Goal: Task Accomplishment & Management: Manage account settings

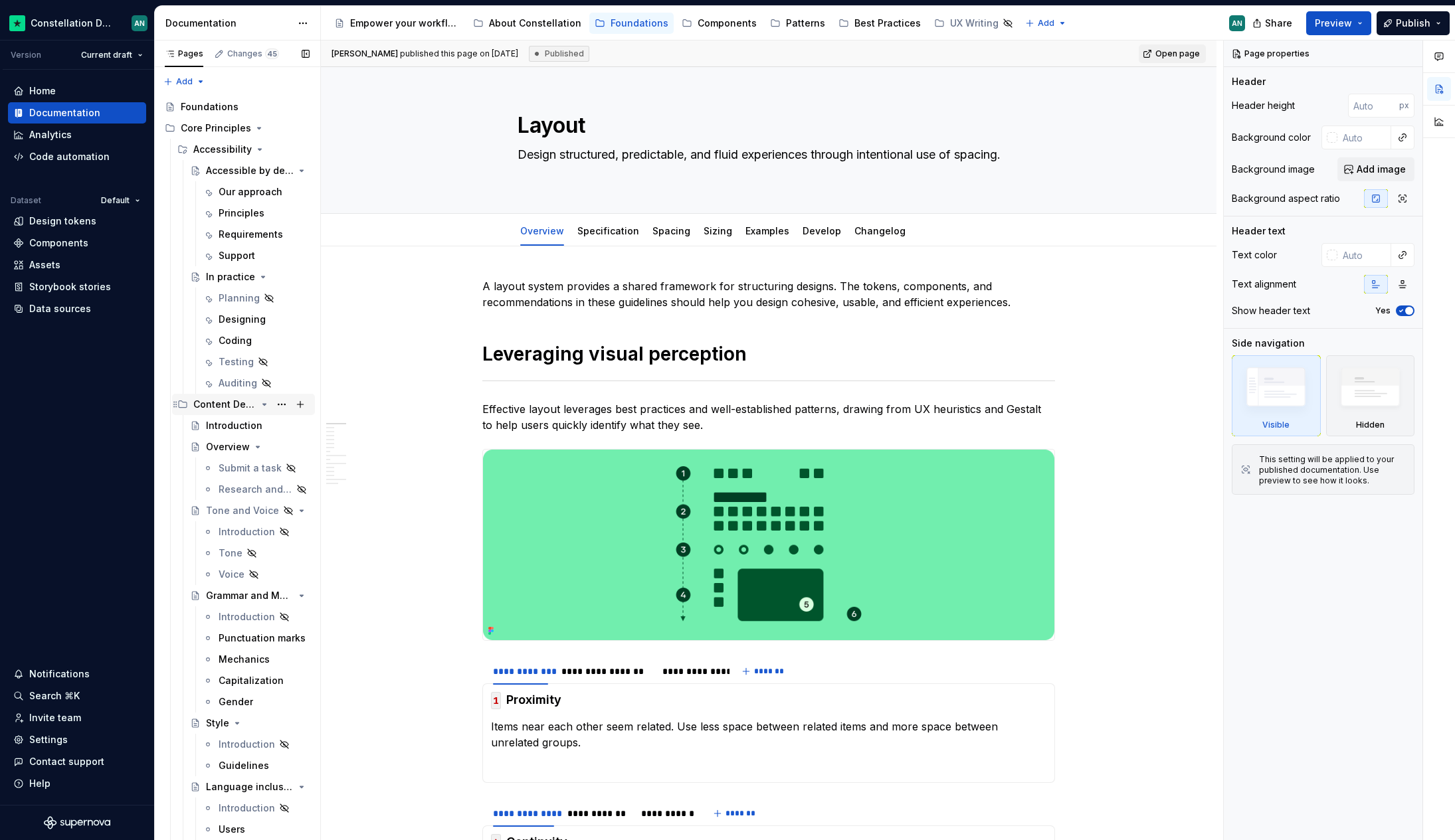
click at [259, 403] on icon "Page tree" at bounding box center [265, 404] width 11 height 11
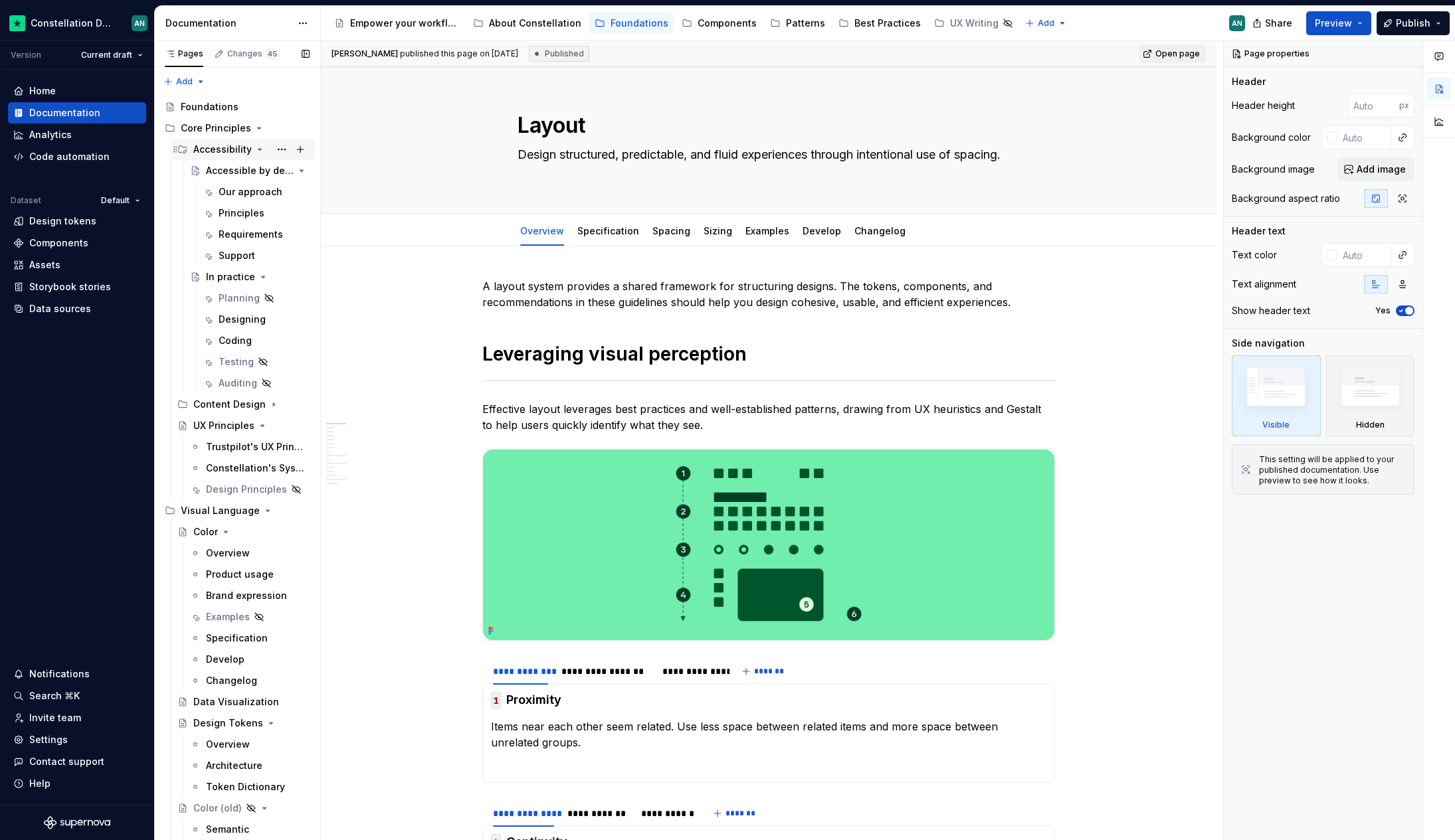
click at [259, 142] on div "Accessibility" at bounding box center [251, 149] width 116 height 19
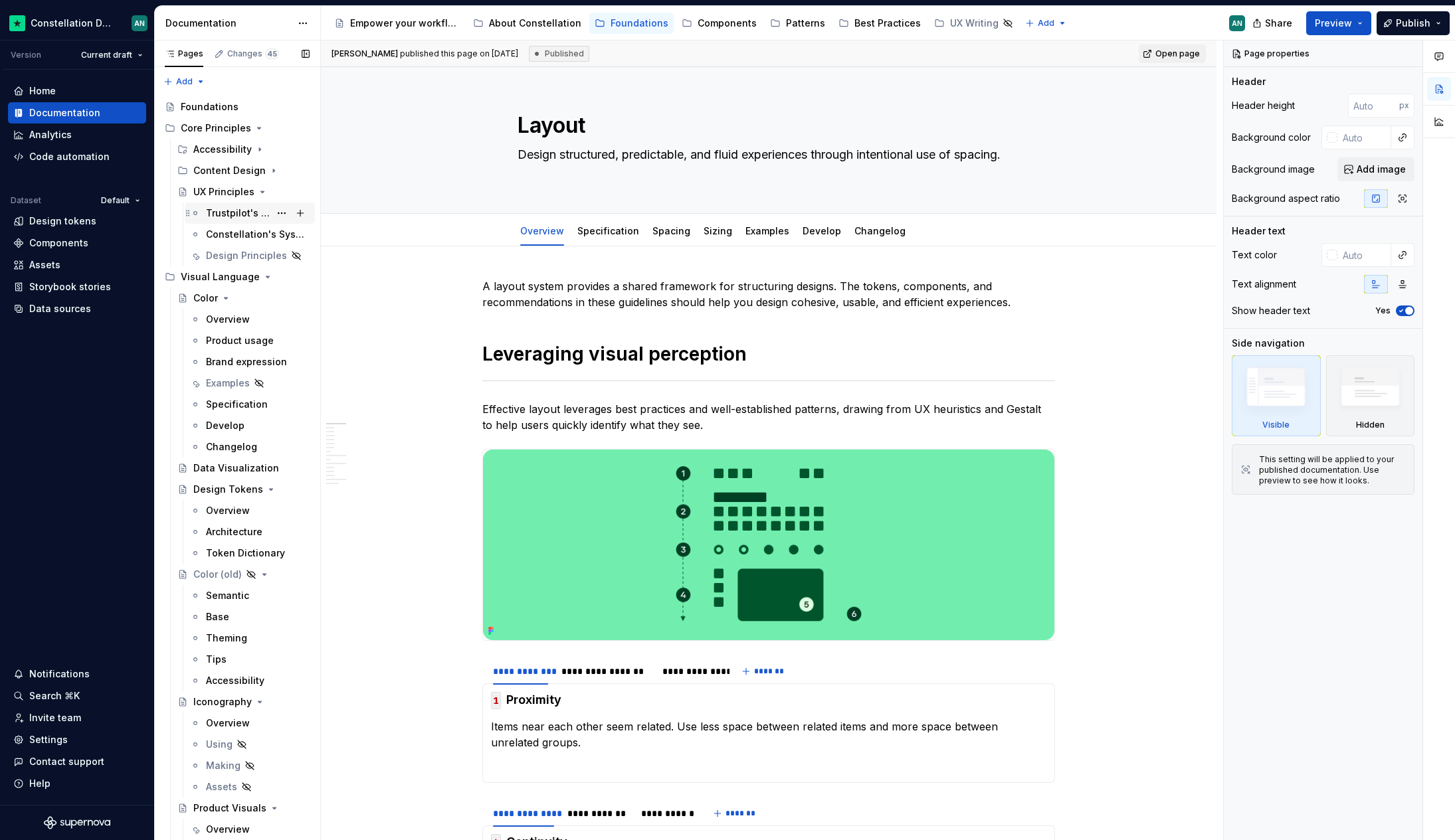
click at [222, 207] on div "Trustpilot's UX Principles" at bounding box center [237, 214] width 64 height 14
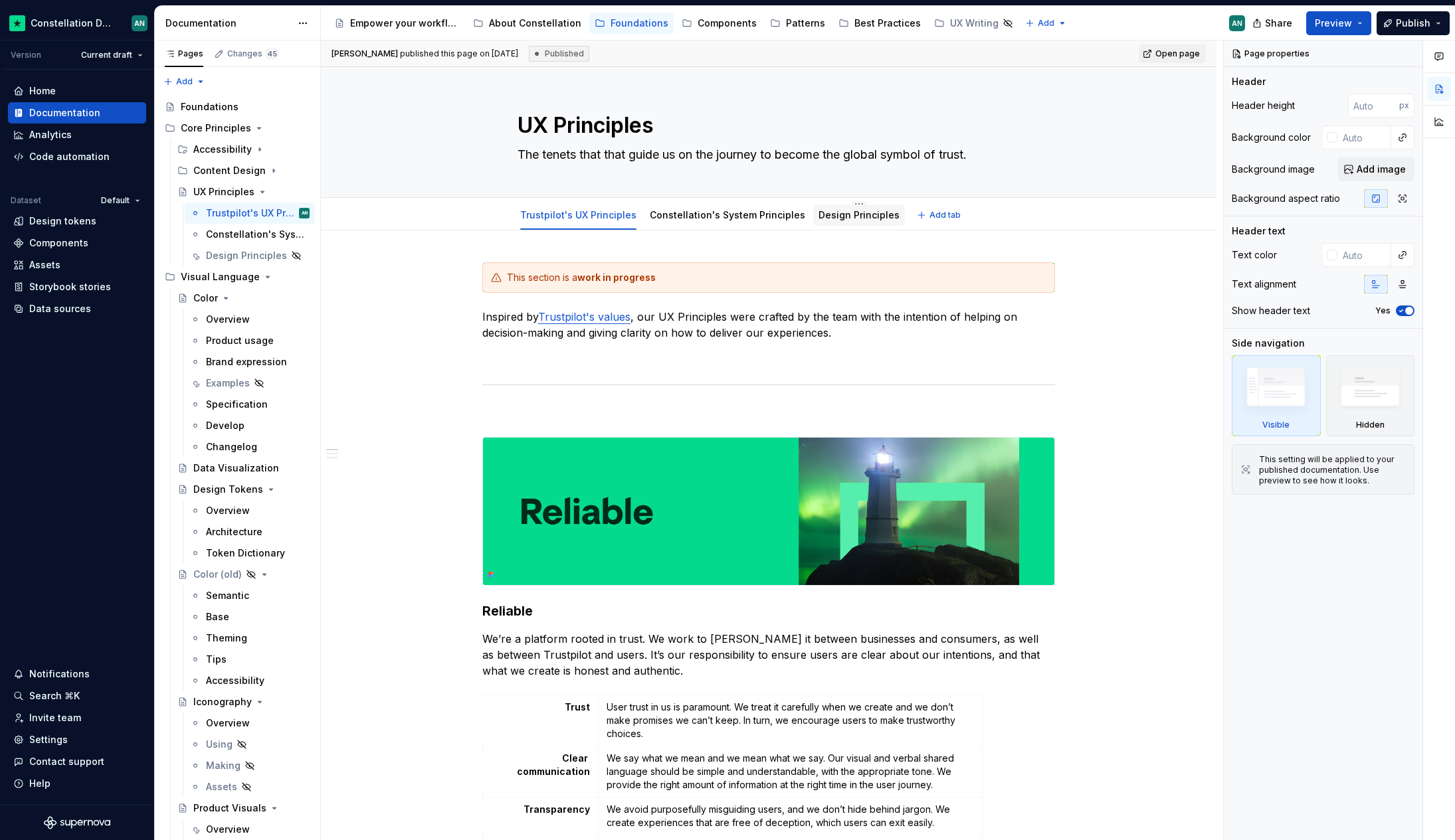
click at [847, 213] on link "Design Principles" at bounding box center [859, 214] width 81 height 11
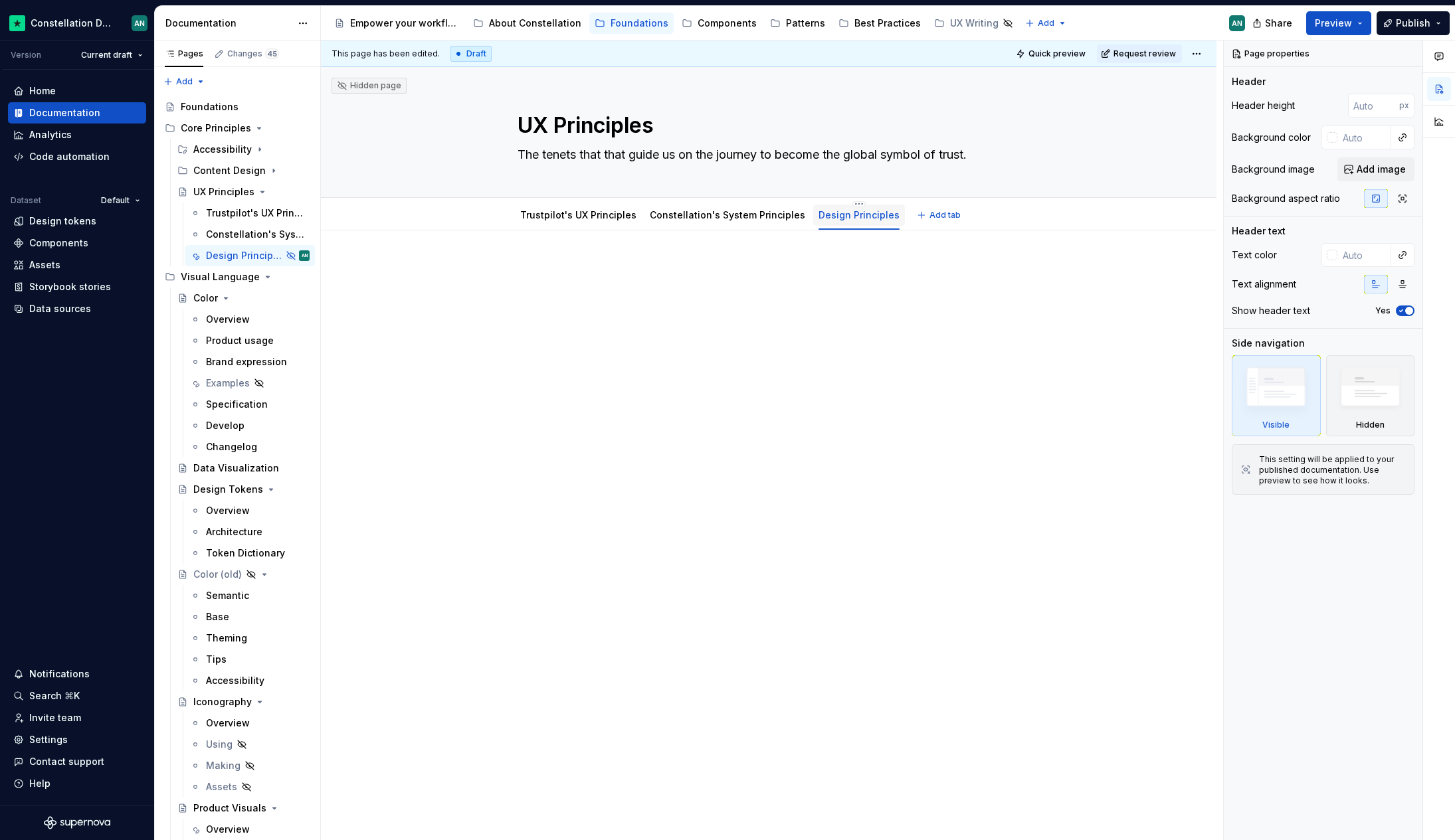
click at [845, 218] on link "Design Principles" at bounding box center [859, 214] width 81 height 11
click at [674, 213] on link "Constellation's System Principles" at bounding box center [727, 214] width 155 height 11
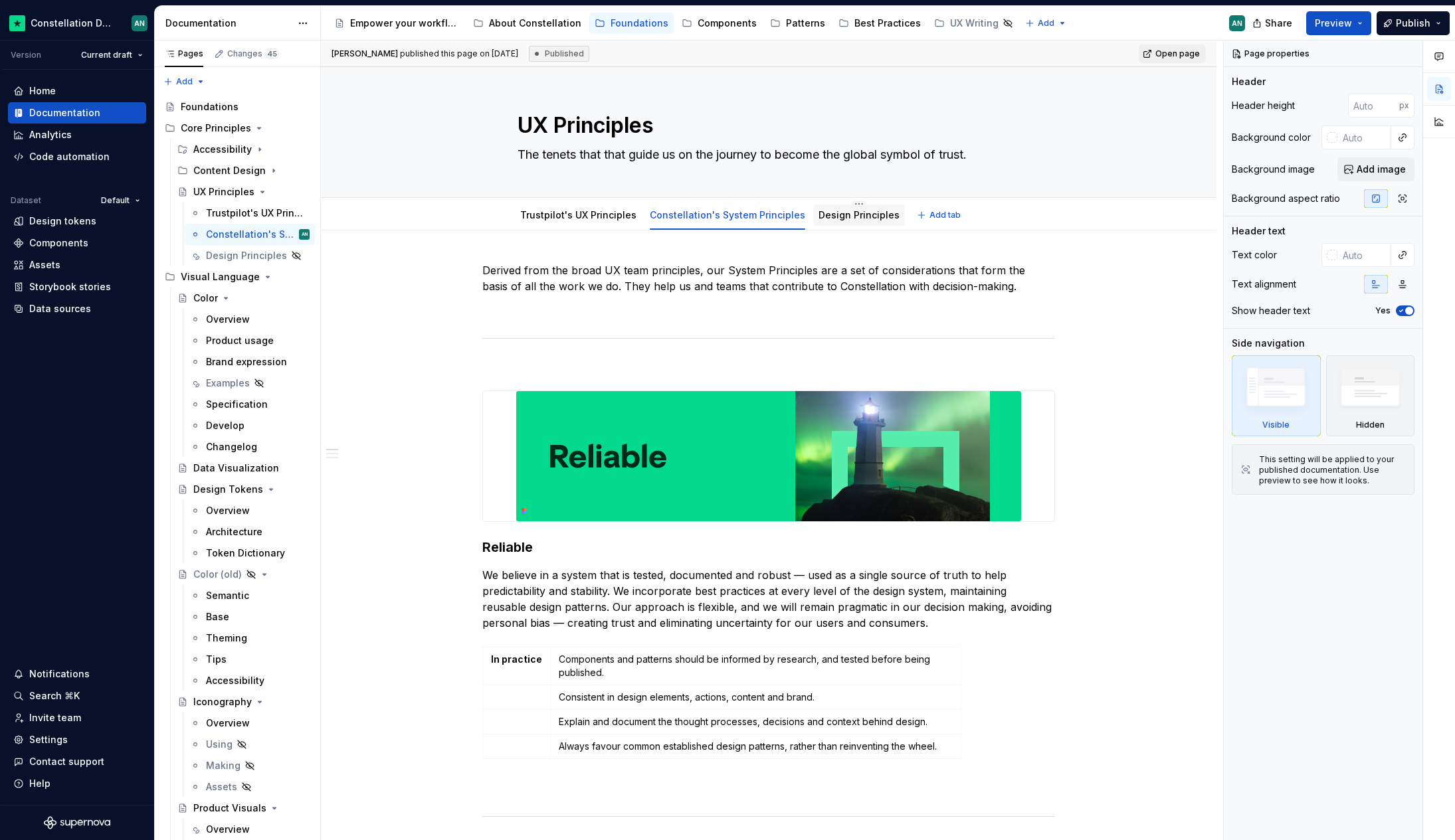
click at [840, 219] on link "Design Principles" at bounding box center [859, 214] width 81 height 11
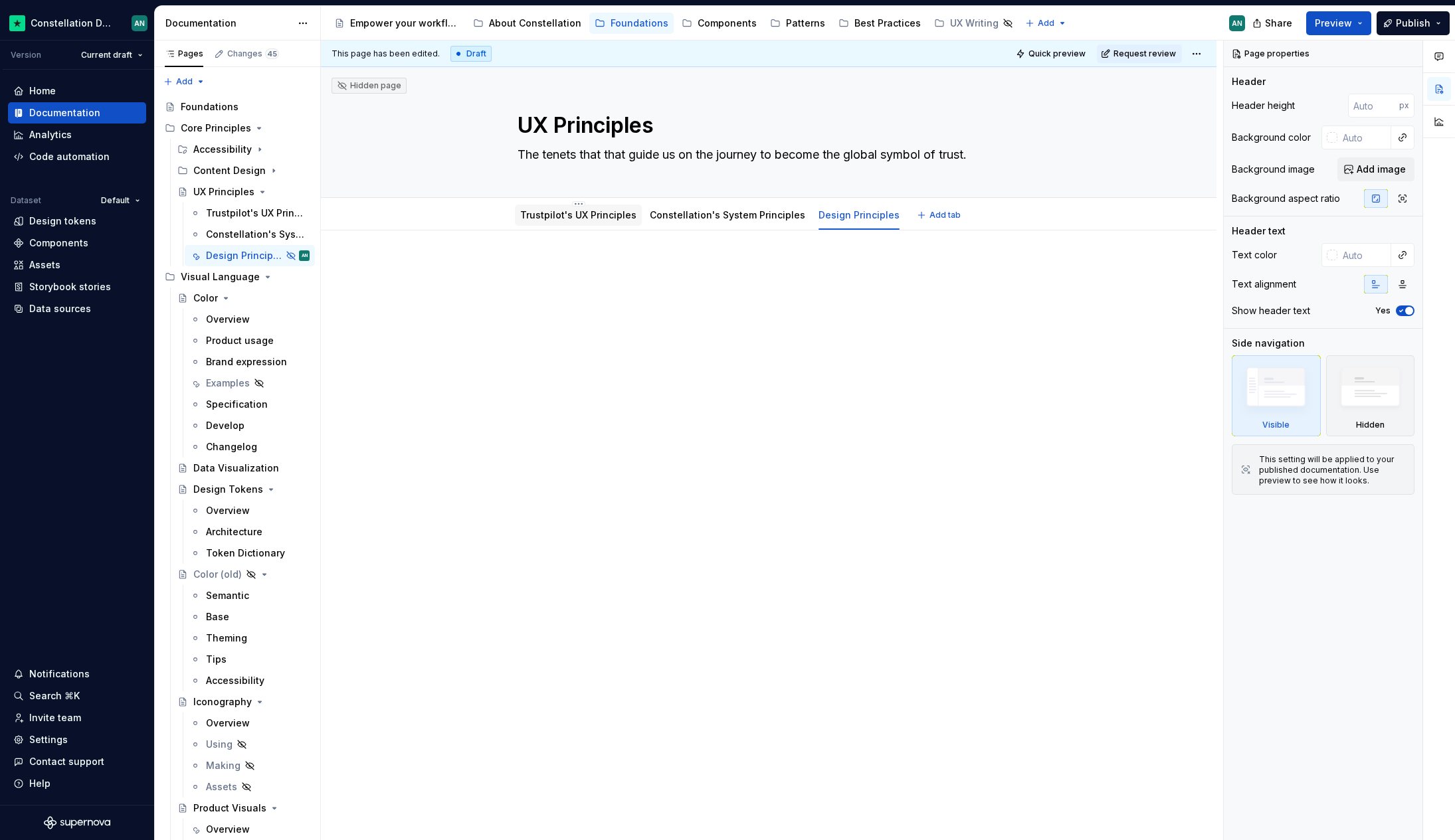
click at [586, 223] on div "Trustpilot's UX Principles" at bounding box center [578, 214] width 127 height 21
click at [845, 201] on html "Constellation Design System AN Version Current draft Home Documentation Analyti…" at bounding box center [728, 420] width 1455 height 840
click at [727, 203] on html "Constellation Design System AN Version Current draft Home Documentation Analyti…" at bounding box center [728, 420] width 1455 height 840
click at [711, 202] on div "Constellation's System Principles" at bounding box center [728, 214] width 166 height 28
click at [720, 202] on html "Constellation Design System AN Version Current draft Home Documentation Analyti…" at bounding box center [728, 420] width 1455 height 840
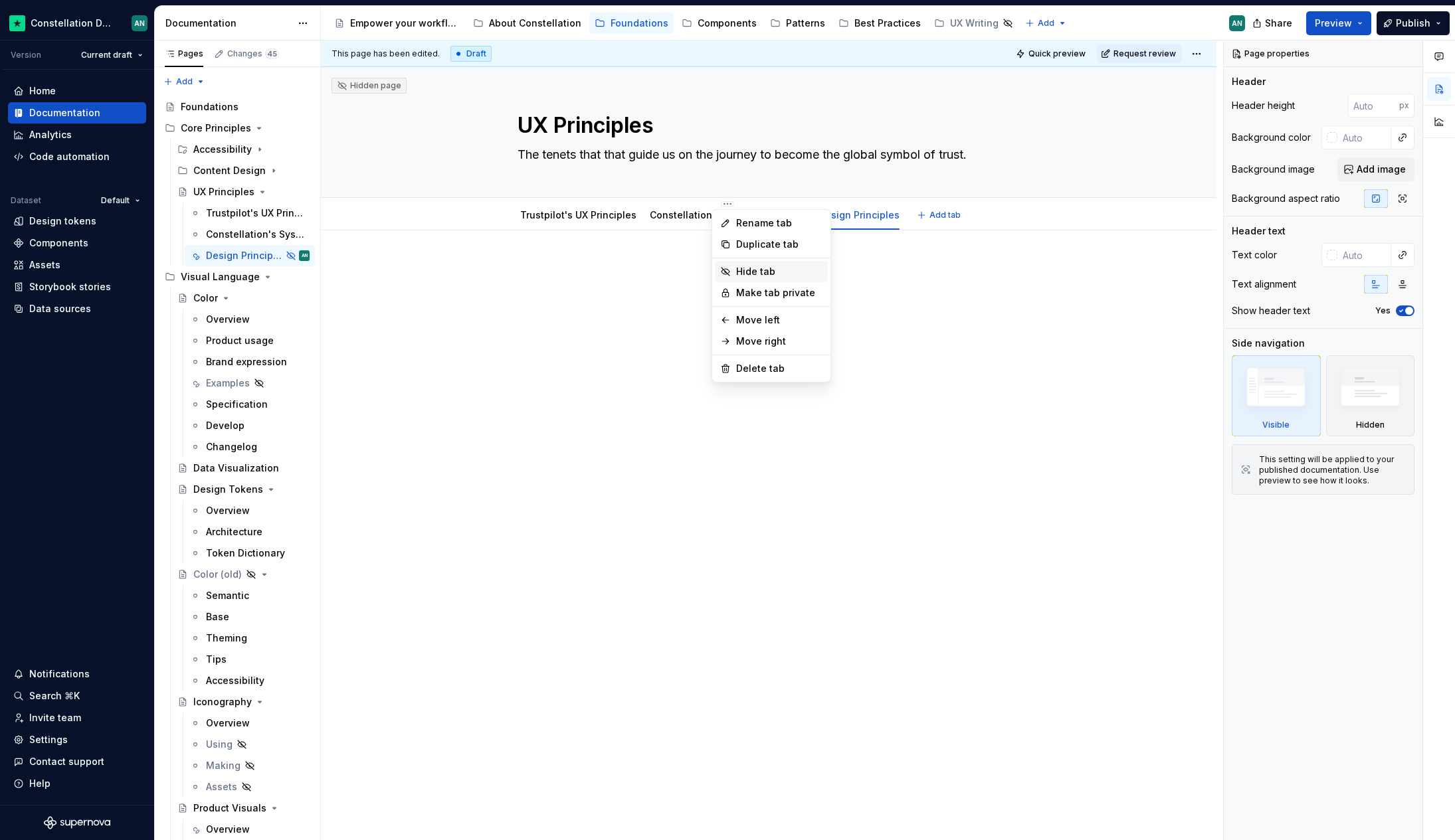
click at [755, 268] on div "Hide tab" at bounding box center [779, 272] width 86 height 14
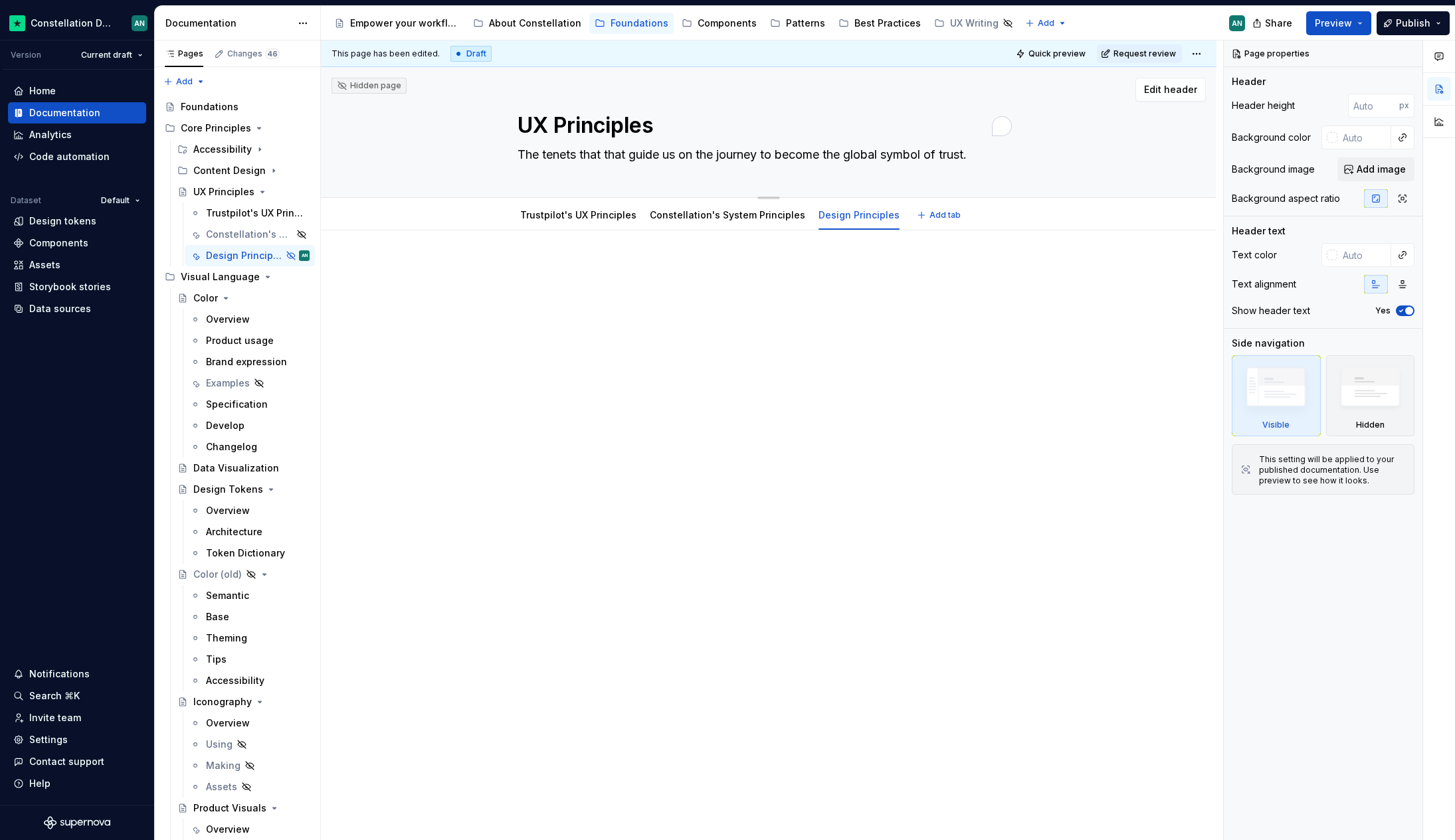
click at [544, 124] on textarea "UX Principles" at bounding box center [766, 125] width 502 height 32
drag, startPoint x: 548, startPoint y: 124, endPoint x: 520, endPoint y: 125, distance: 28.0
click at [520, 125] on textarea "UX Principles" at bounding box center [766, 125] width 502 height 32
type textarea "*"
type textarea "D Principles"
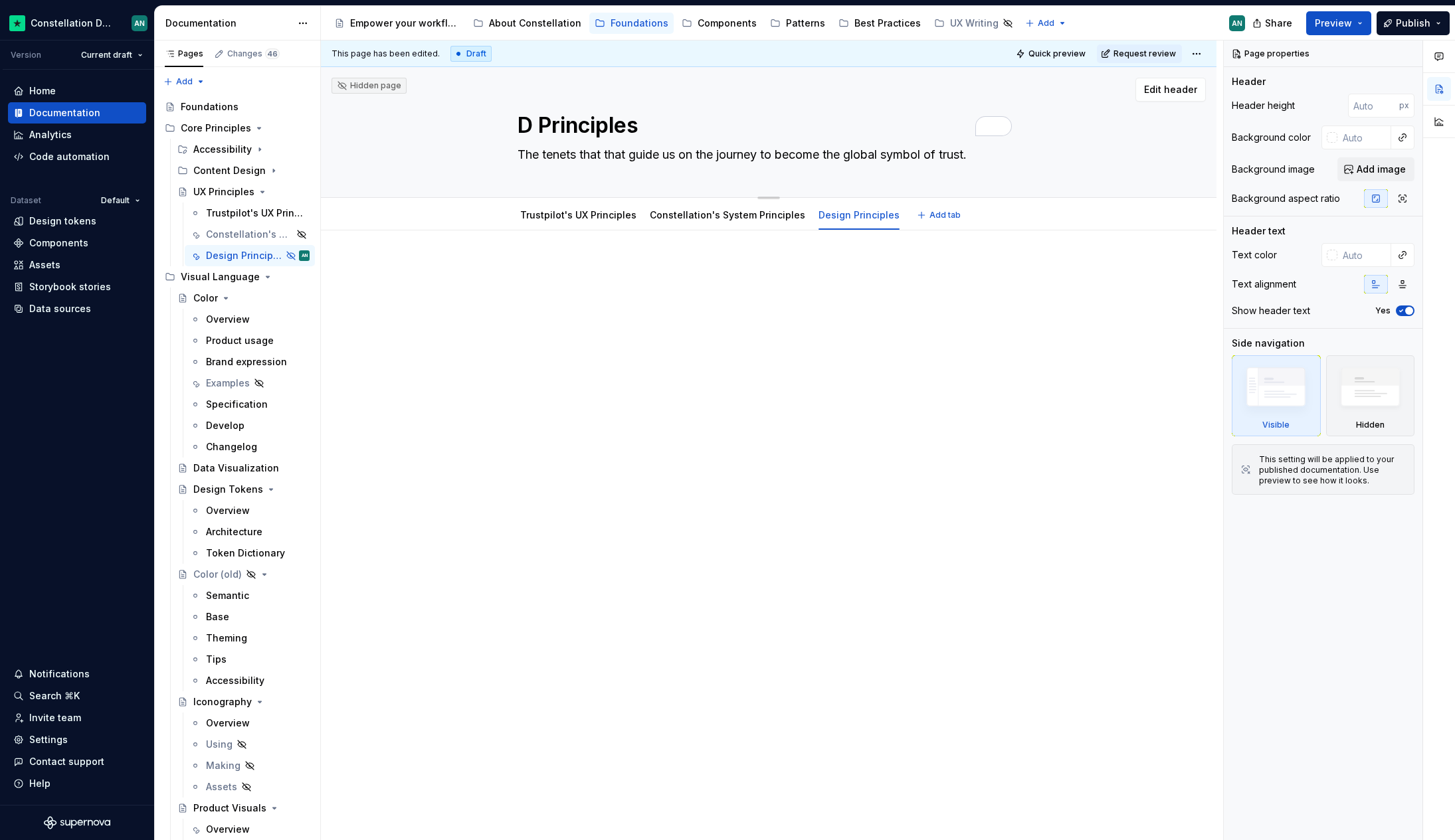
type textarea "*"
type textarea "De Principles"
type textarea "*"
type textarea "Desi Principles"
type textarea "*"
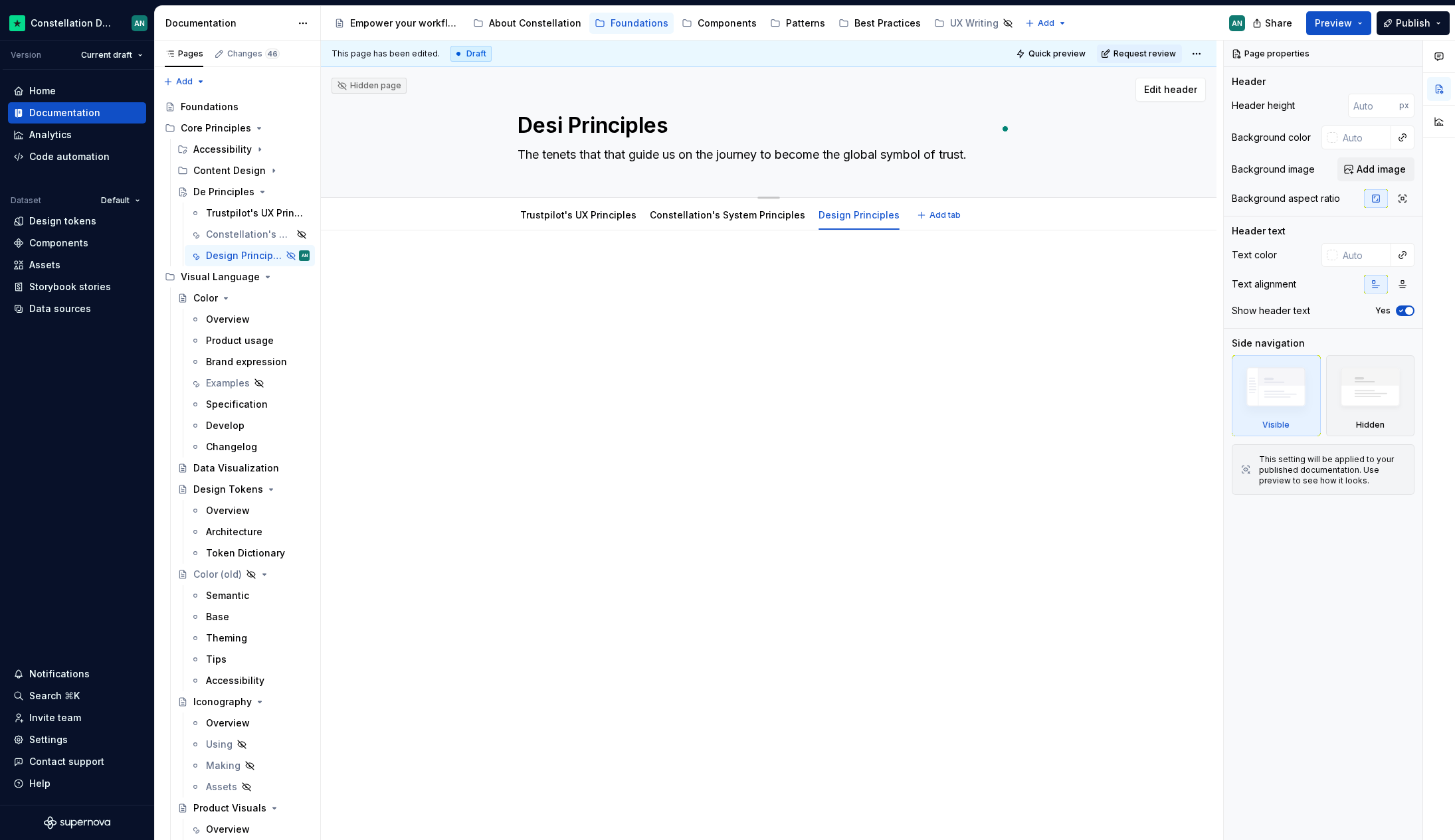
type textarea "Desig Principles"
type textarea "*"
type textarea "Design Principles"
type textarea "*"
type textarea "Design Principles"
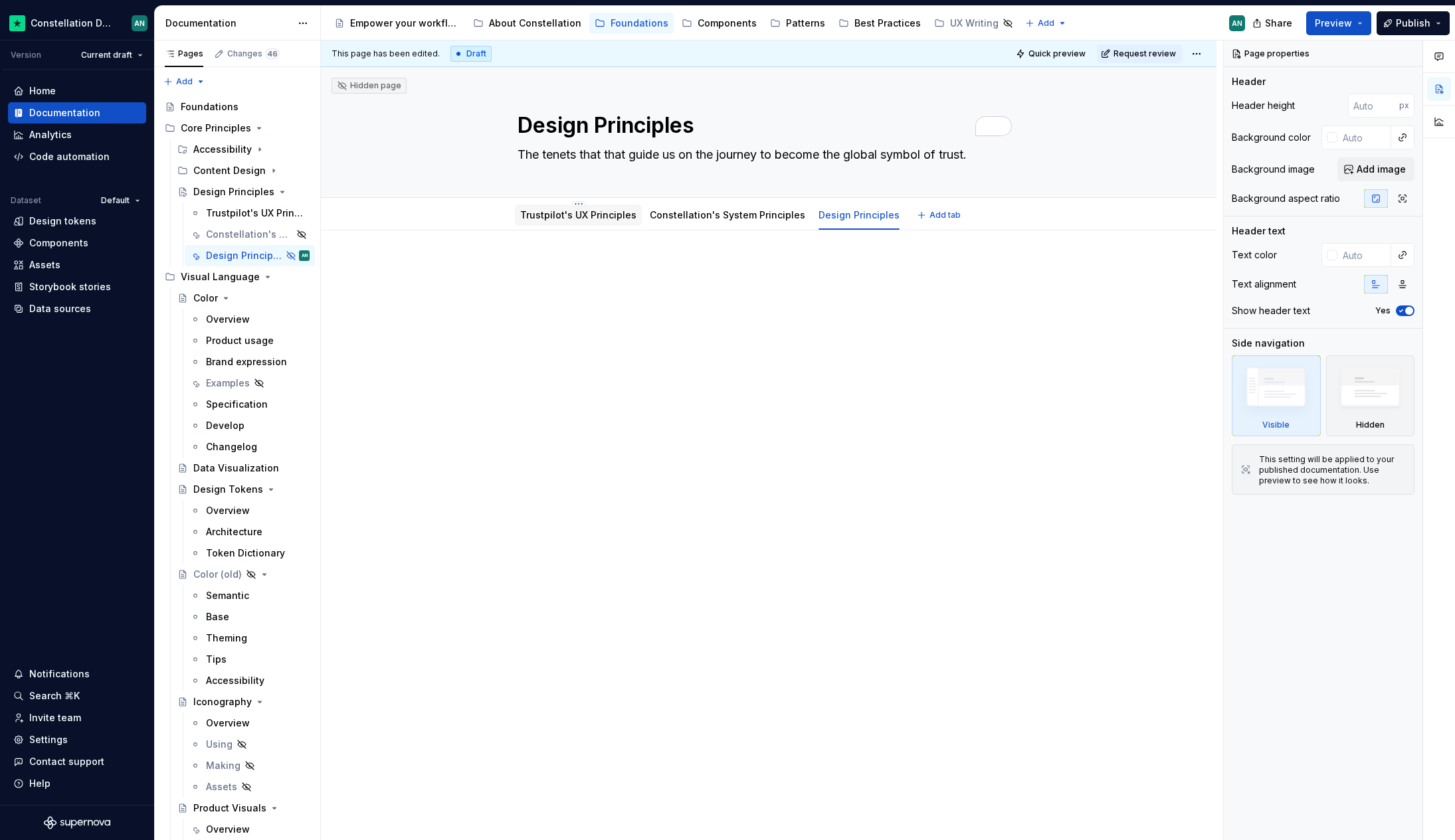
click at [588, 216] on link "Trustpilot's UX Principles" at bounding box center [577, 214] width 116 height 11
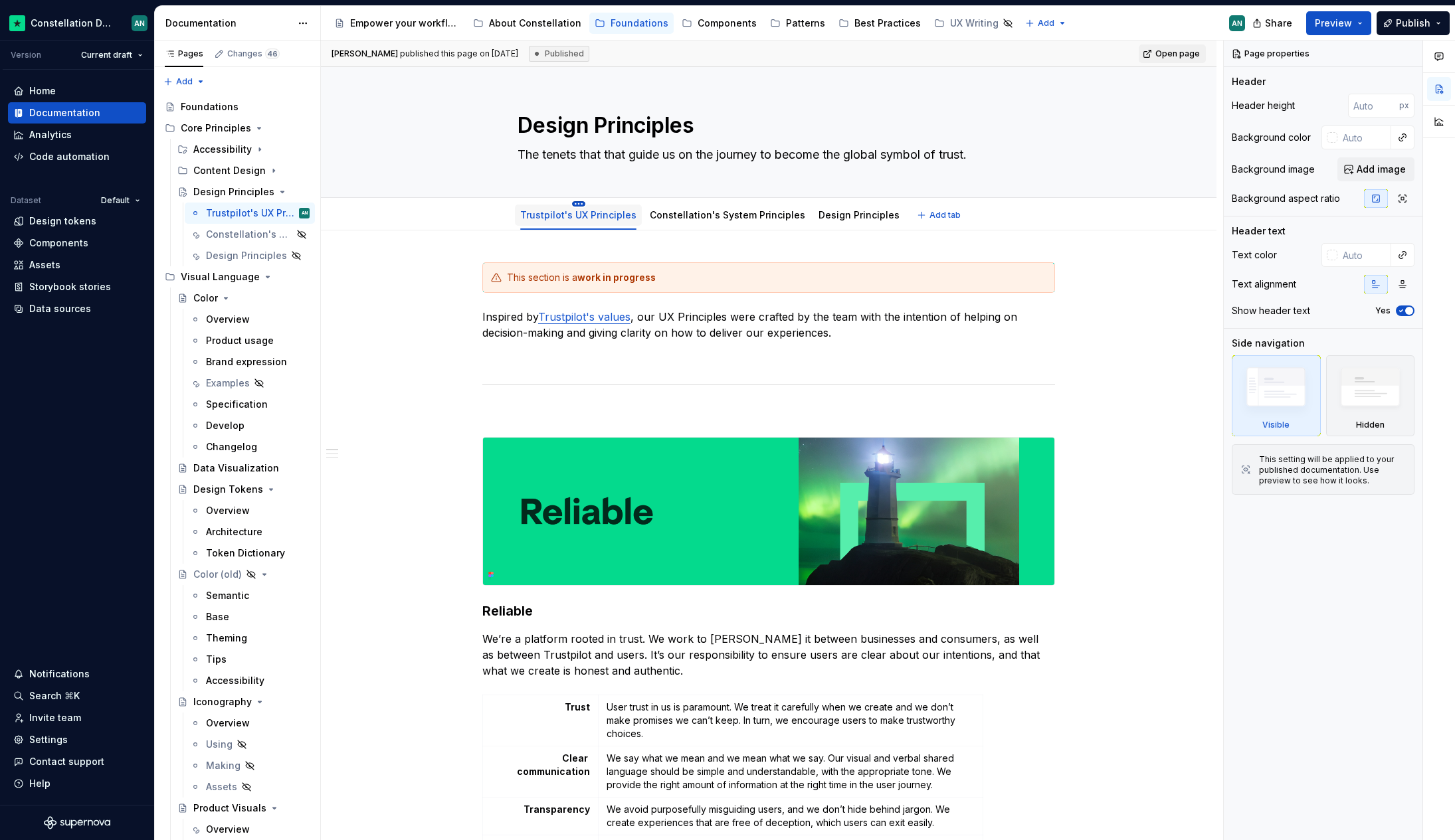
click at [577, 203] on html "Constellation Design System AN Version Current draft Home Documentation Analyti…" at bounding box center [728, 420] width 1455 height 840
click at [625, 270] on div "Hide tab" at bounding box center [637, 272] width 86 height 14
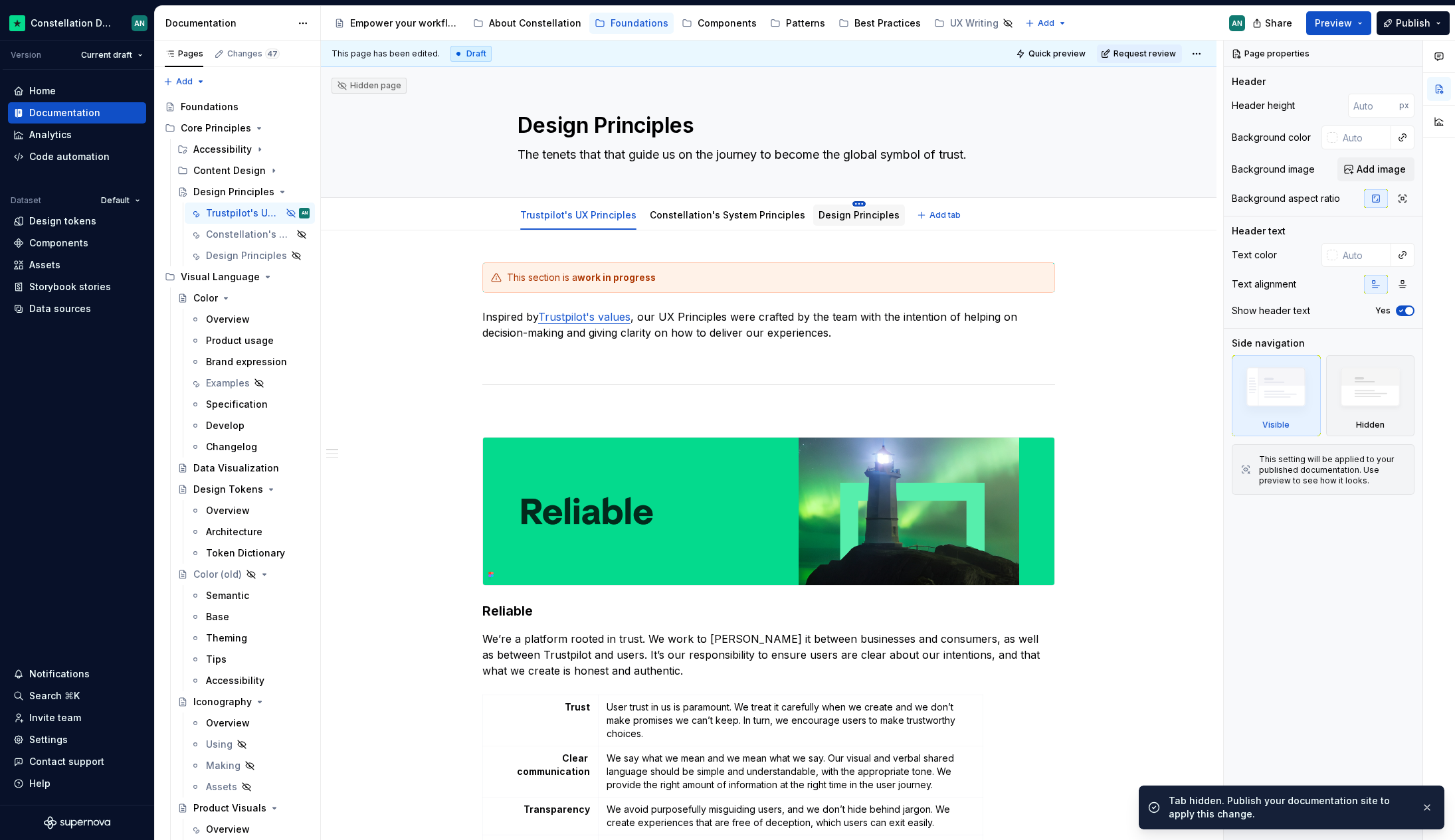
click at [843, 203] on html "Constellation Design System AN Version Current draft Home Documentation Analyti…" at bounding box center [728, 420] width 1455 height 840
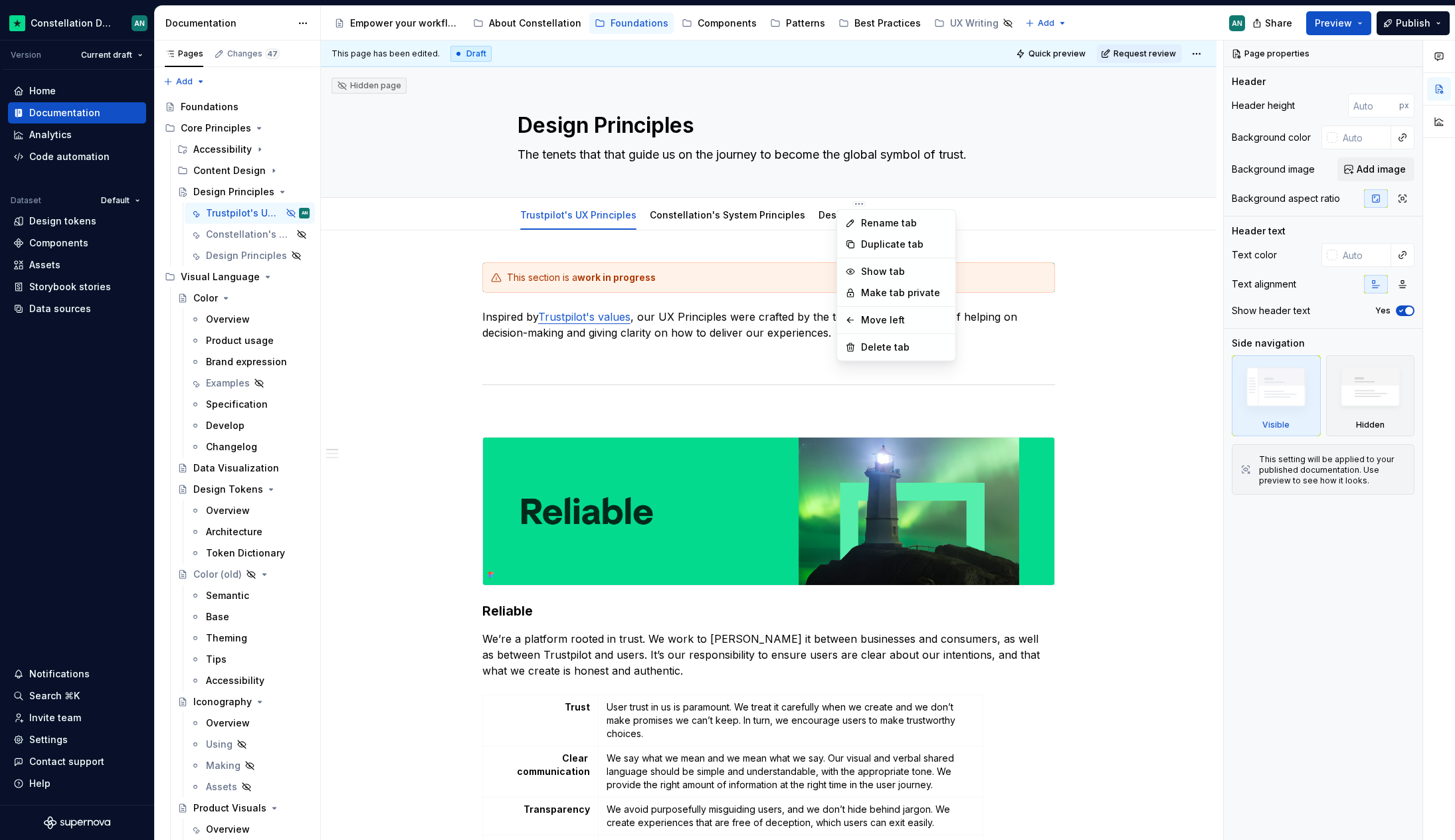
click at [762, 247] on html "Constellation Design System AN Version Current draft Home Documentation Analyti…" at bounding box center [728, 420] width 1455 height 840
click at [842, 203] on html "Constellation Design System AN Version Current draft Home Documentation Analyti…" at bounding box center [728, 420] width 1455 height 840
click at [867, 277] on div "Show tab" at bounding box center [904, 272] width 86 height 14
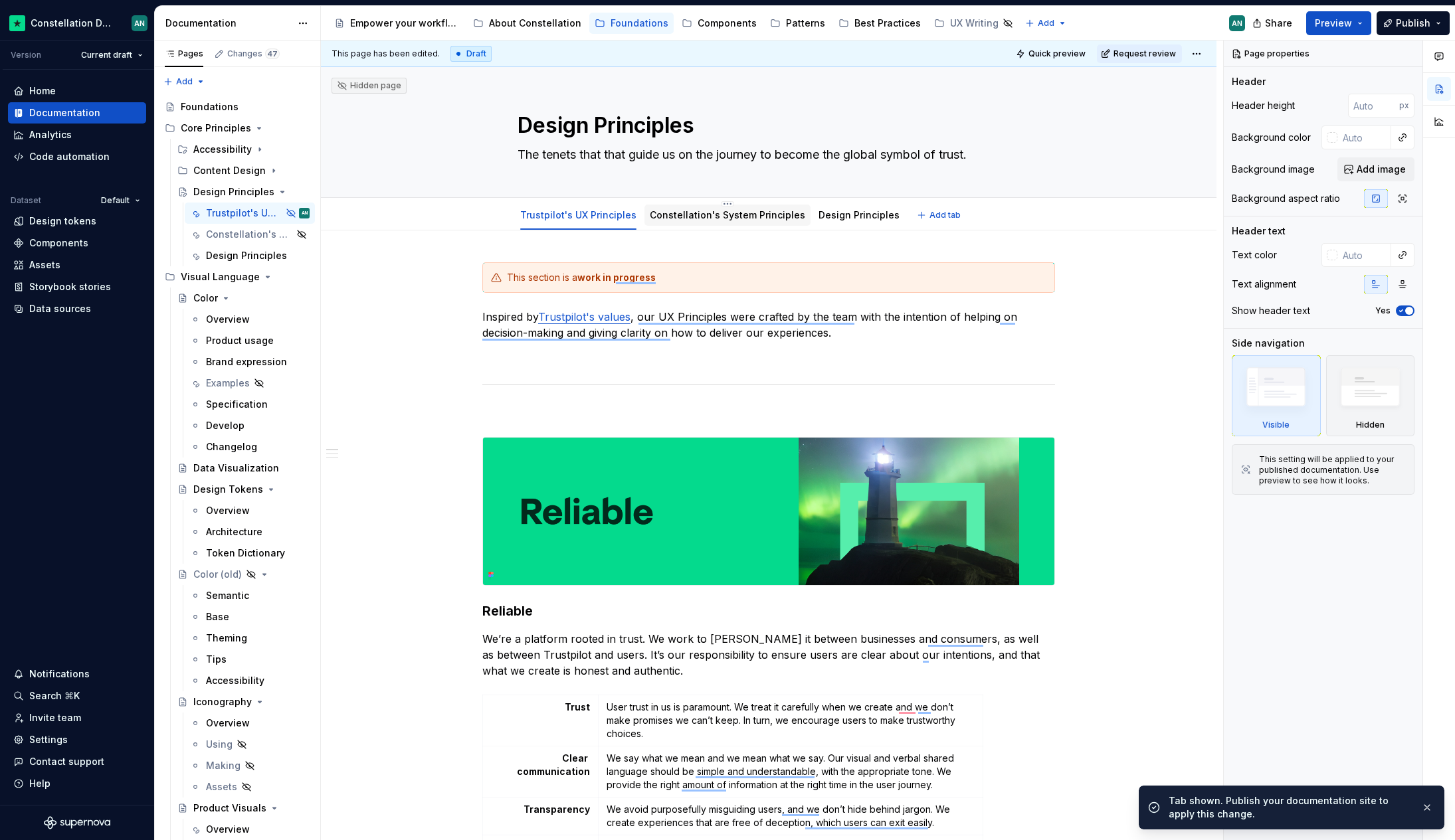
click at [705, 213] on link "Constellation's System Principles" at bounding box center [727, 214] width 155 height 11
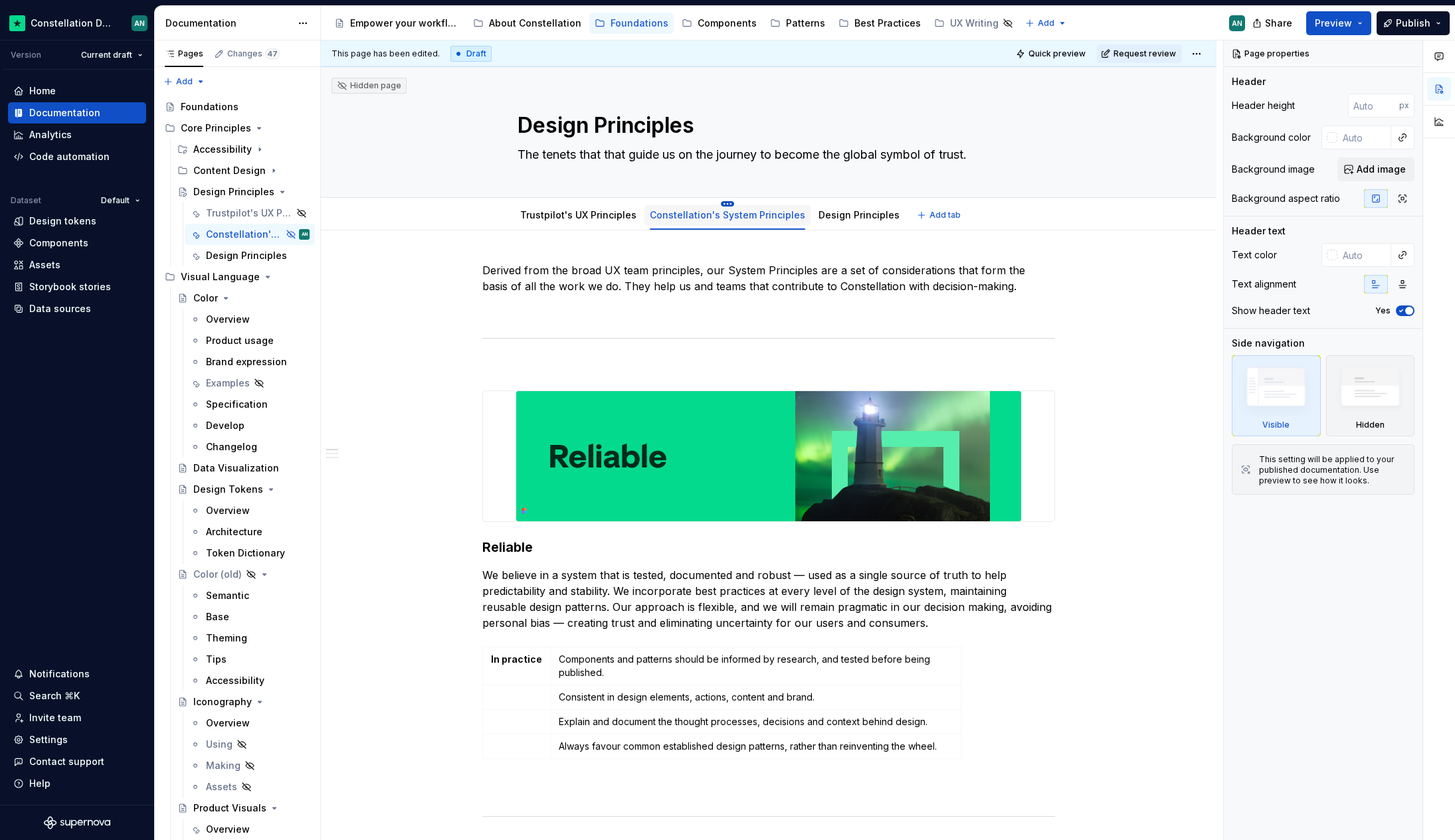
click at [716, 205] on html "Constellation Design System AN Version Current draft Home Documentation Analyti…" at bounding box center [728, 420] width 1455 height 840
click at [722, 201] on html "Constellation Design System AN Version Current draft Home Documentation Analyti…" at bounding box center [728, 420] width 1455 height 840
click at [849, 209] on link "Design Principles" at bounding box center [859, 214] width 81 height 11
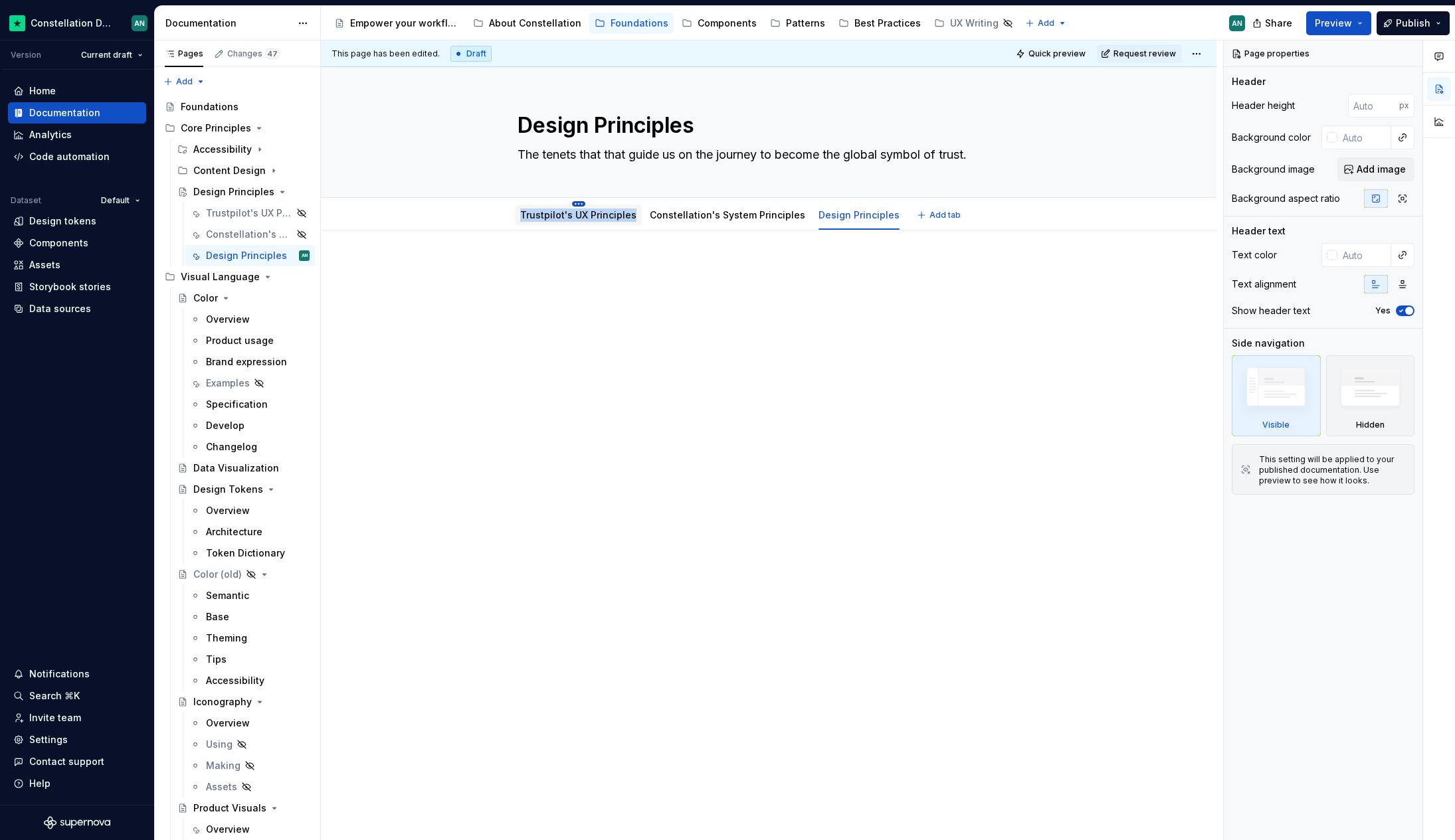
click at [570, 202] on html "Constellation Design System AN Version Current draft Home Documentation Analyti…" at bounding box center [728, 420] width 1455 height 840
type textarea "*"
click at [629, 220] on div "Rename tab" at bounding box center [637, 223] width 86 height 14
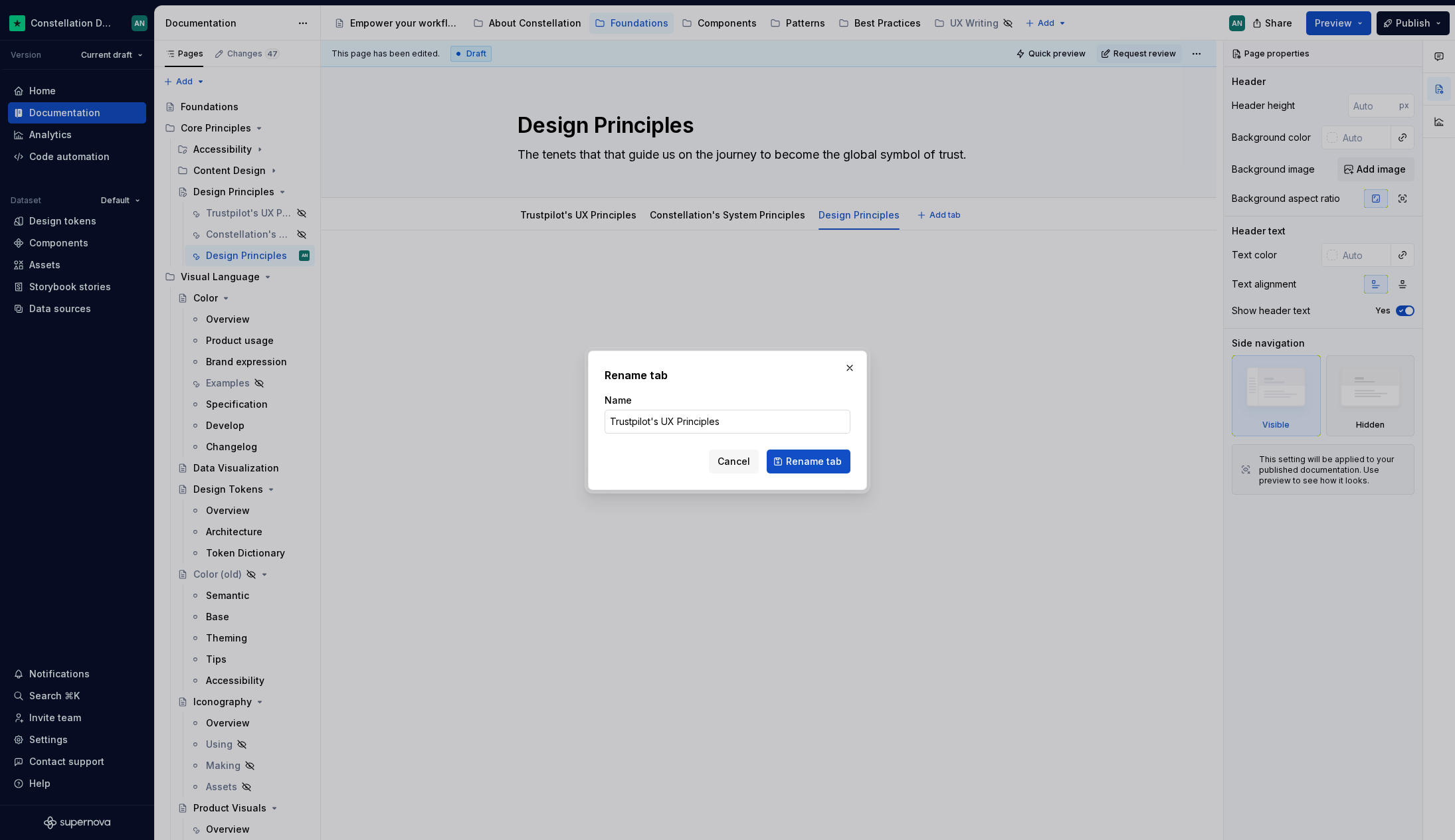
click at [795, 428] on input "Trustpilot's UX Principles" at bounding box center [728, 421] width 246 height 24
type input "Trustpilot's UX Principles (Old)"
click button "Rename tab" at bounding box center [808, 461] width 84 height 24
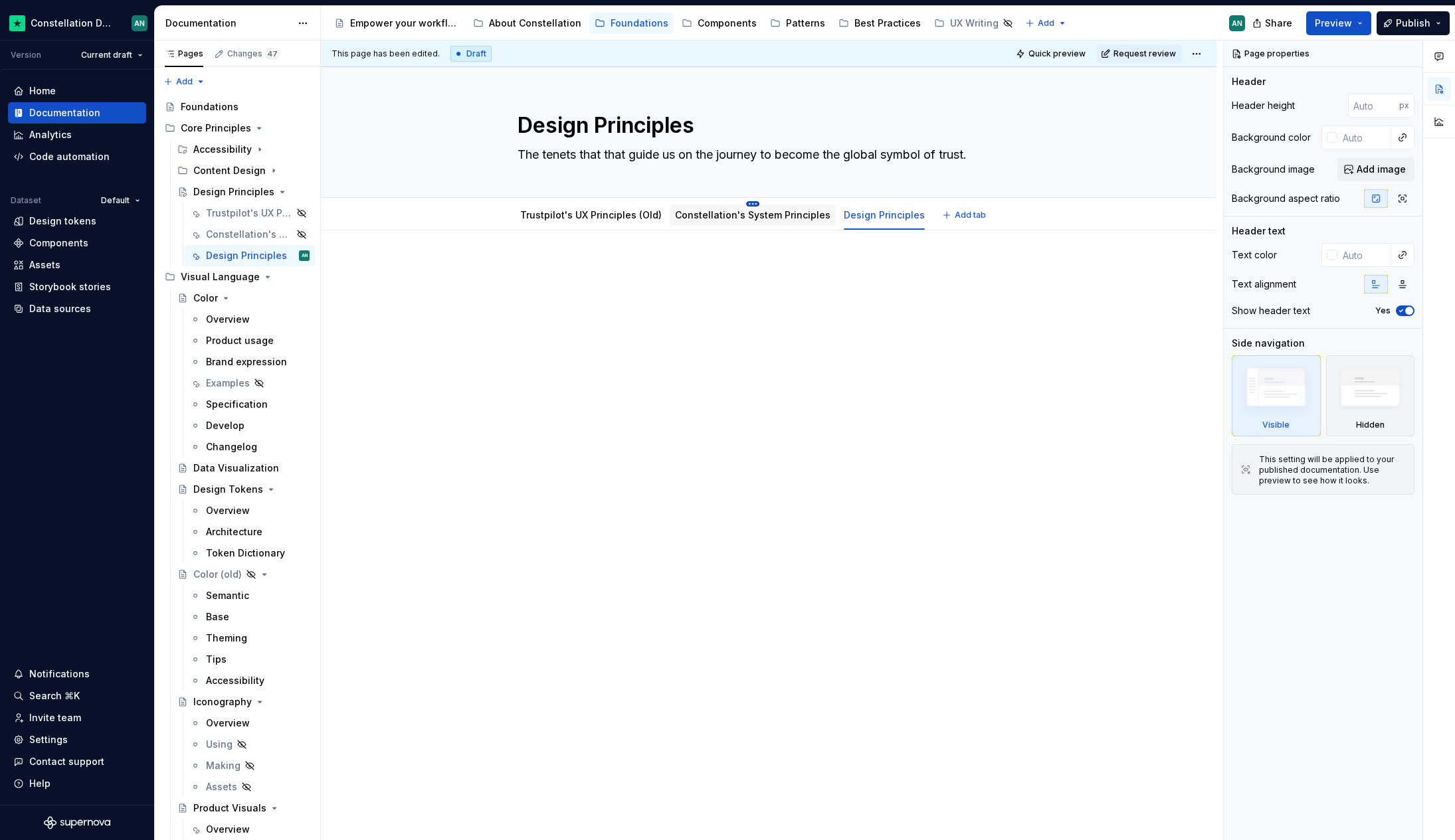
click at [748, 201] on div "Constellation's System Principles" at bounding box center [753, 214] width 166 height 28
click at [747, 203] on html "Constellation Design System AN Version Current draft Home Documentation Analyti…" at bounding box center [728, 420] width 1455 height 840
type textarea "*"
click at [794, 221] on div "Rename tab" at bounding box center [804, 223] width 86 height 14
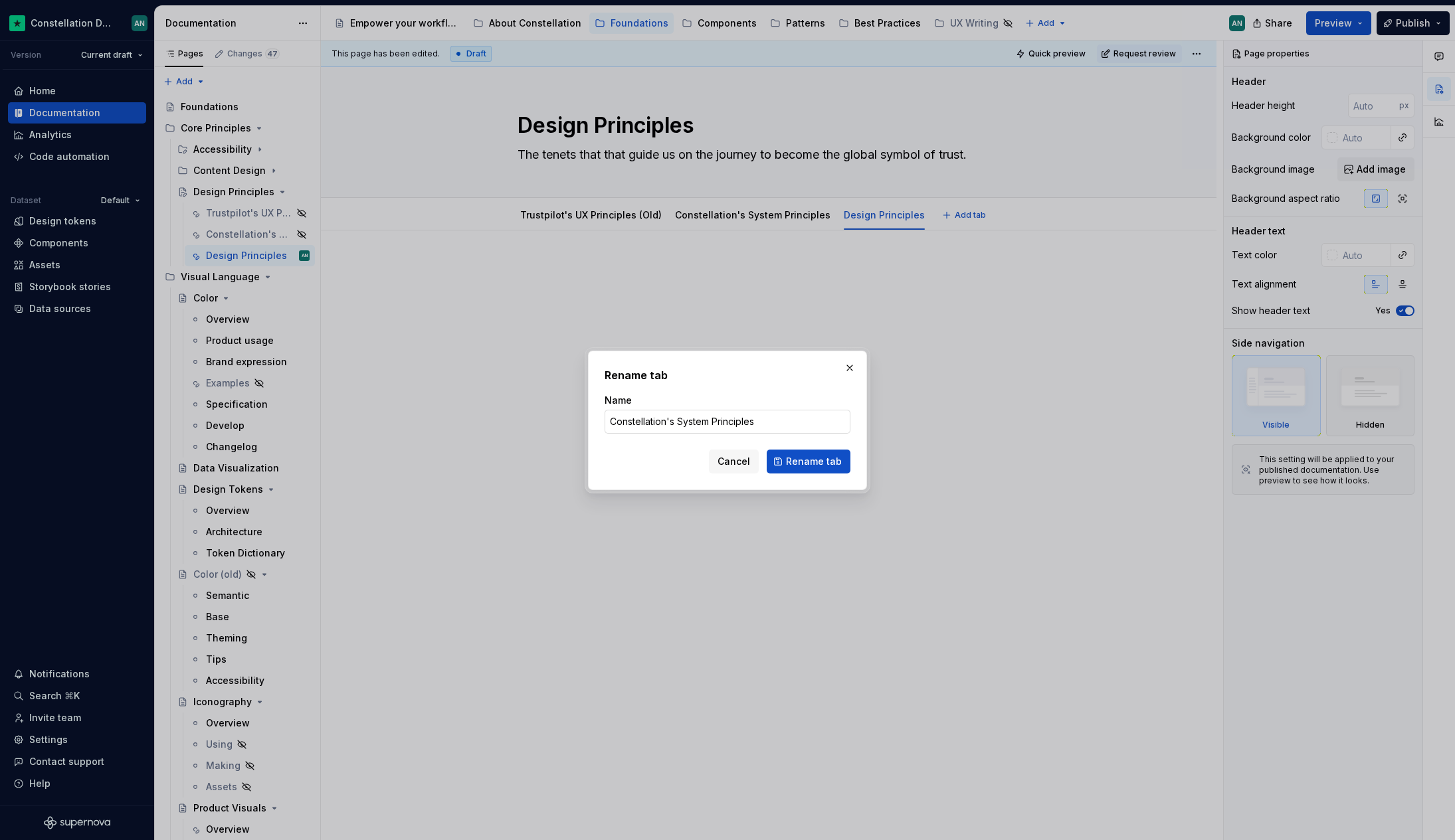
click at [778, 416] on input "Constellation's System Principles" at bounding box center [728, 421] width 246 height 24
type input "Constellation's System Principles (Old)"
click at [826, 465] on span "Rename tab" at bounding box center [814, 462] width 56 height 14
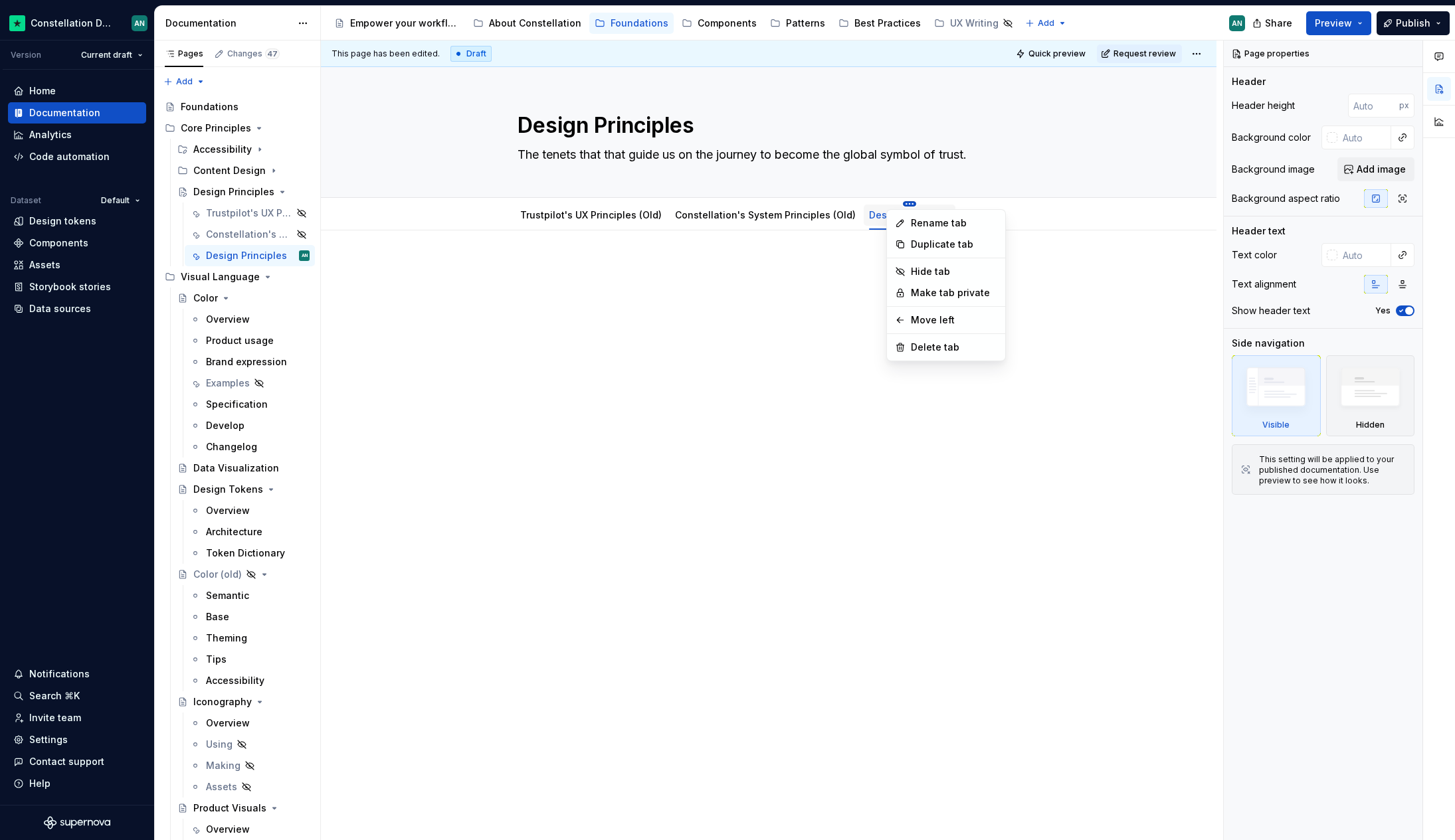
click at [786, 211] on html "Constellation Design System AN Version Current draft Home Documentation Analyti…" at bounding box center [728, 420] width 1455 height 840
click at [675, 220] on link "Constellation's System Principles (Old)" at bounding box center [765, 214] width 181 height 11
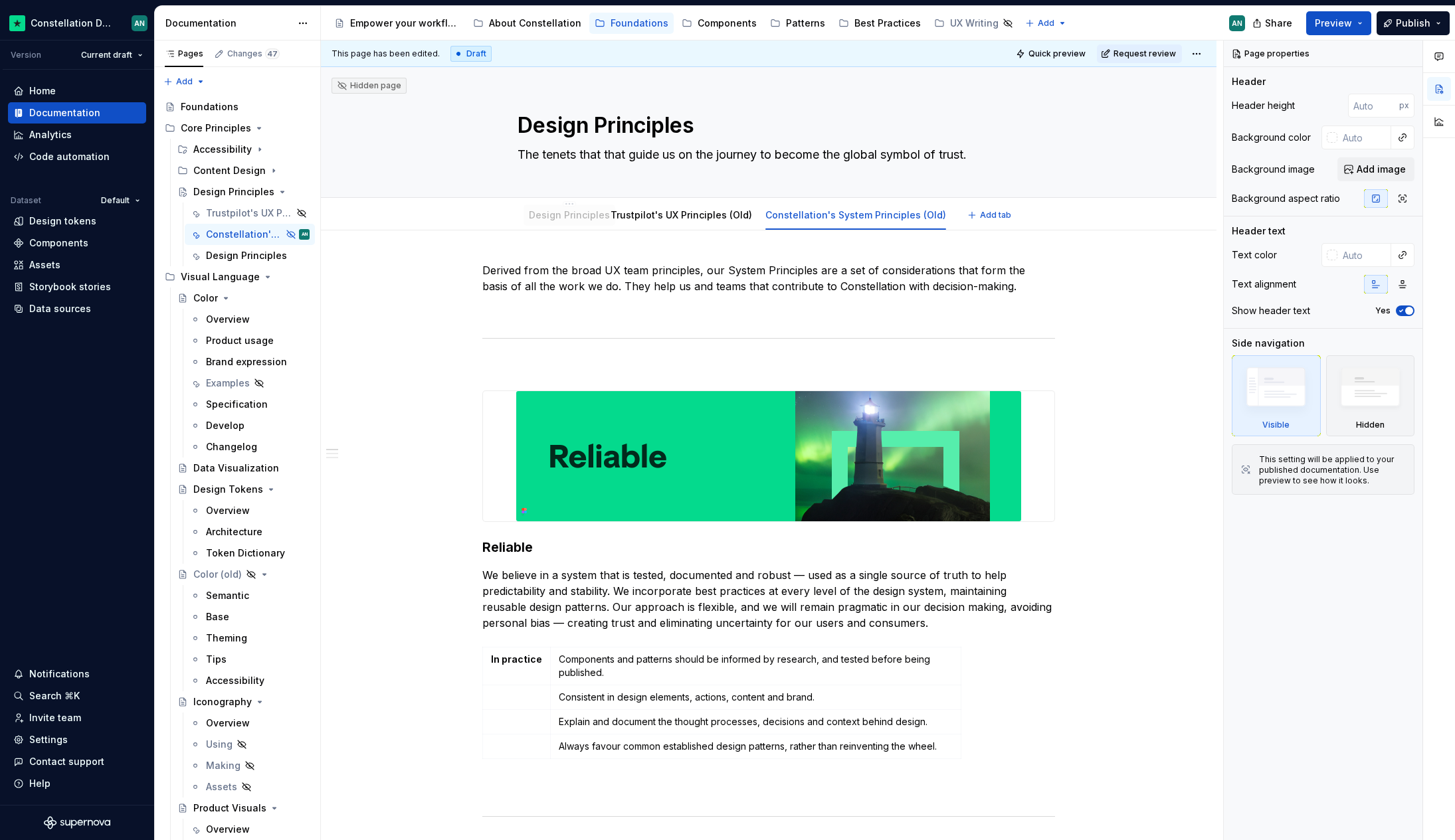
drag, startPoint x: 884, startPoint y: 217, endPoint x: 519, endPoint y: 224, distance: 365.1
click at [548, 229] on div "Design Principles Trustpilot's UX Principles (Old) Constellation's System Princ…" at bounding box center [735, 219] width 451 height 36
click at [555, 204] on html "Constellation Design System AN Version Current draft Home Documentation Analyti…" at bounding box center [728, 420] width 1455 height 840
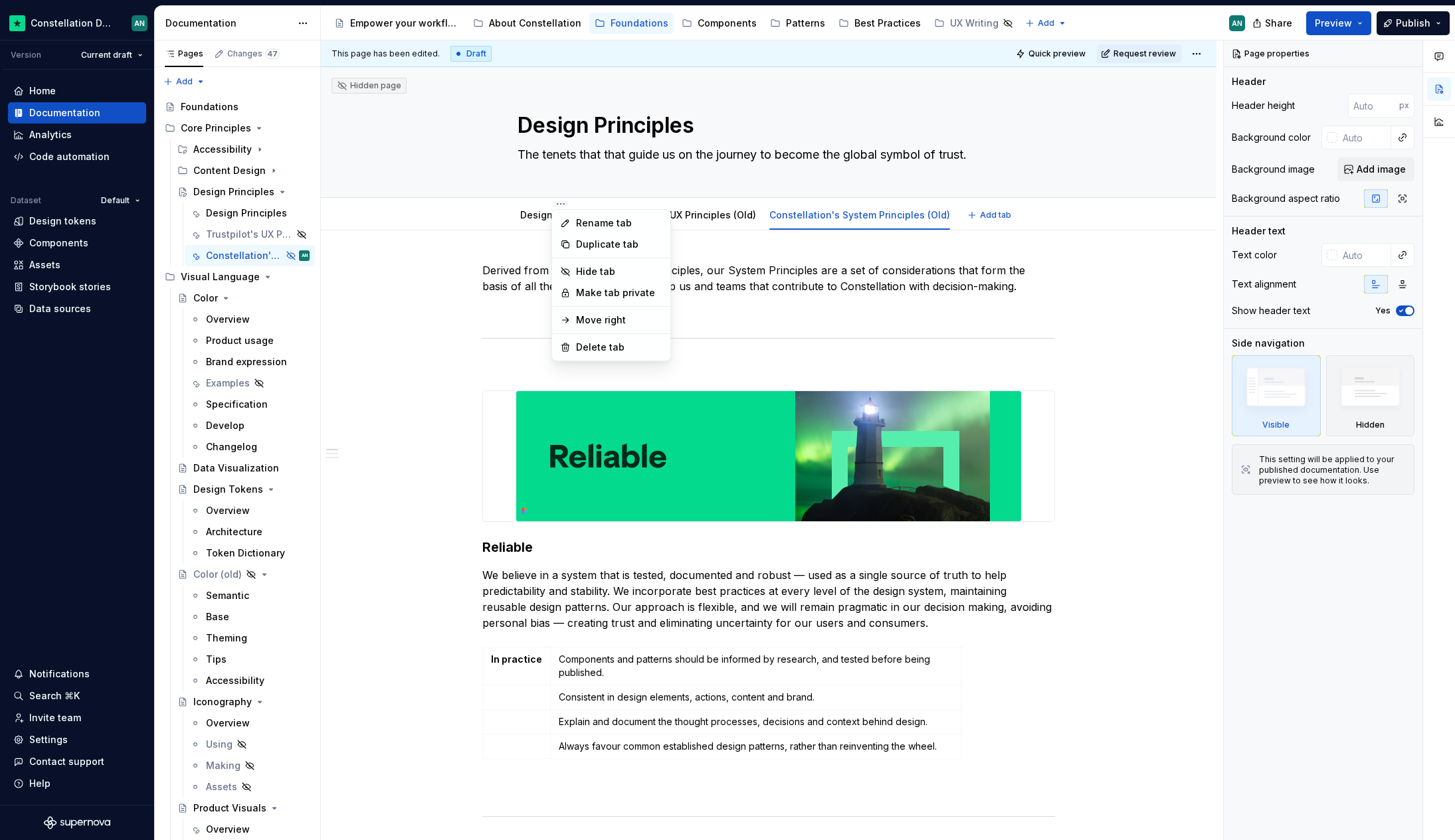
click at [493, 220] on html "Constellation Design System AN Version Current draft Home Documentation Analyti…" at bounding box center [728, 420] width 1455 height 840
click at [529, 212] on link "Design Principles" at bounding box center [560, 214] width 81 height 11
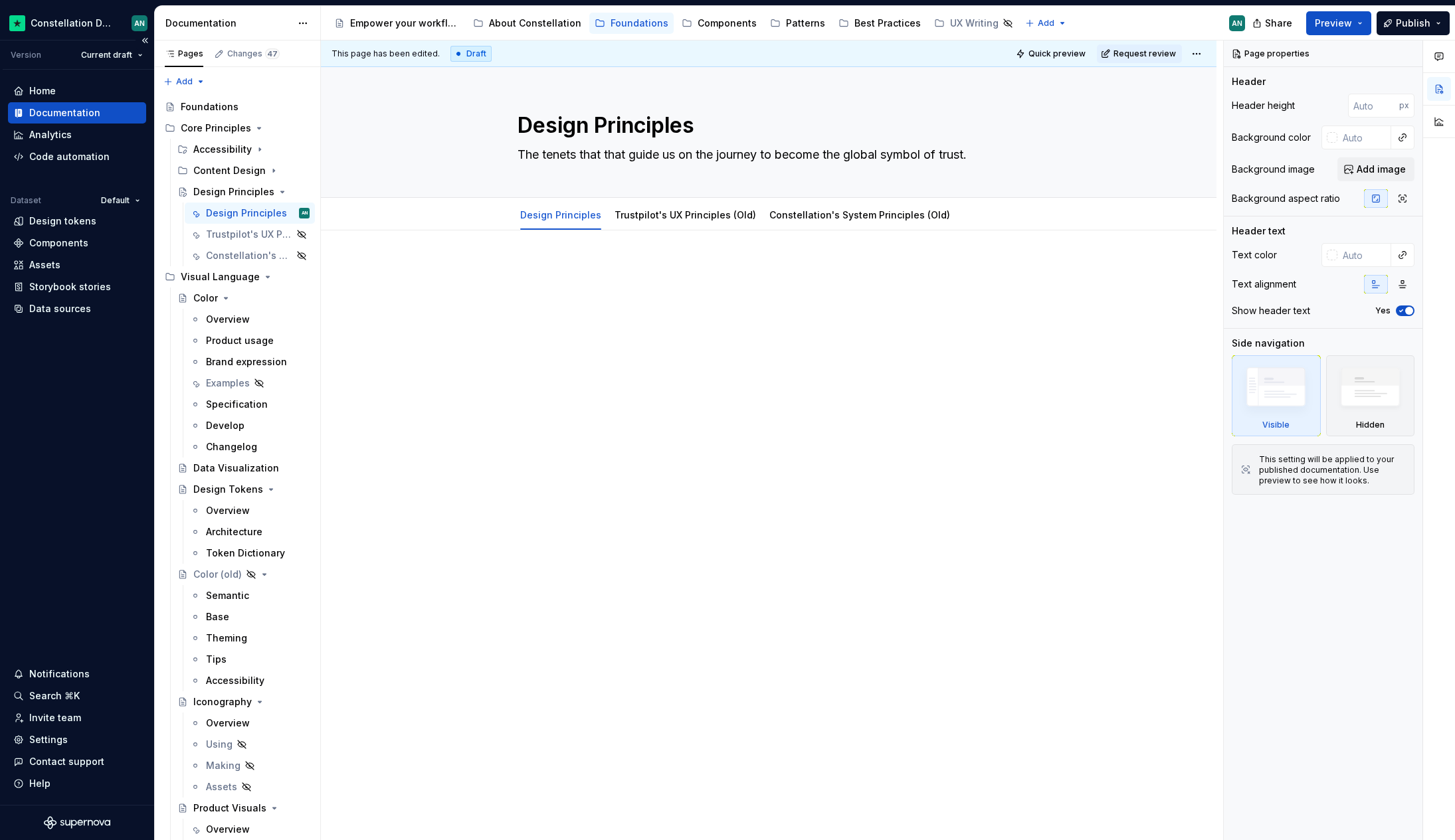
type textarea "*"
